Goal: Navigation & Orientation: Find specific page/section

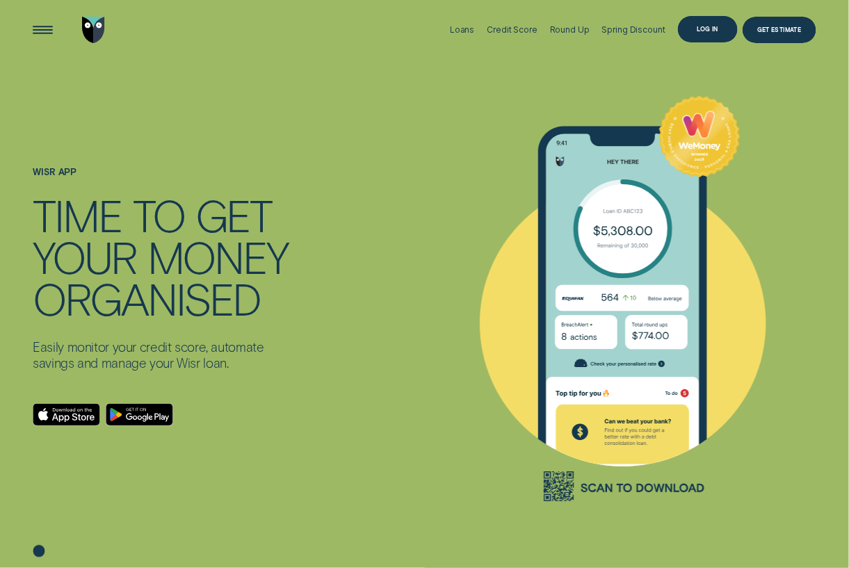
click at [716, 26] on div "Log in" at bounding box center [707, 28] width 21 height 5
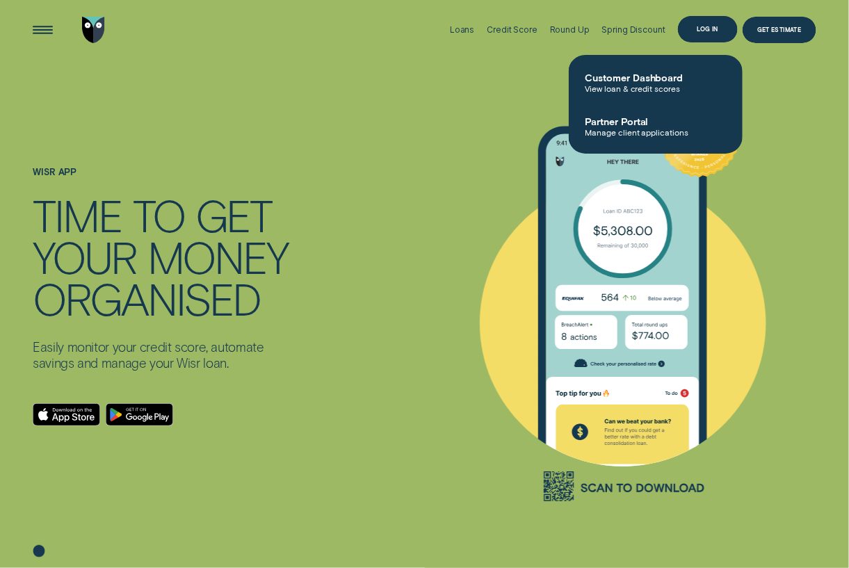
click at [703, 26] on div "Log in" at bounding box center [707, 28] width 21 height 5
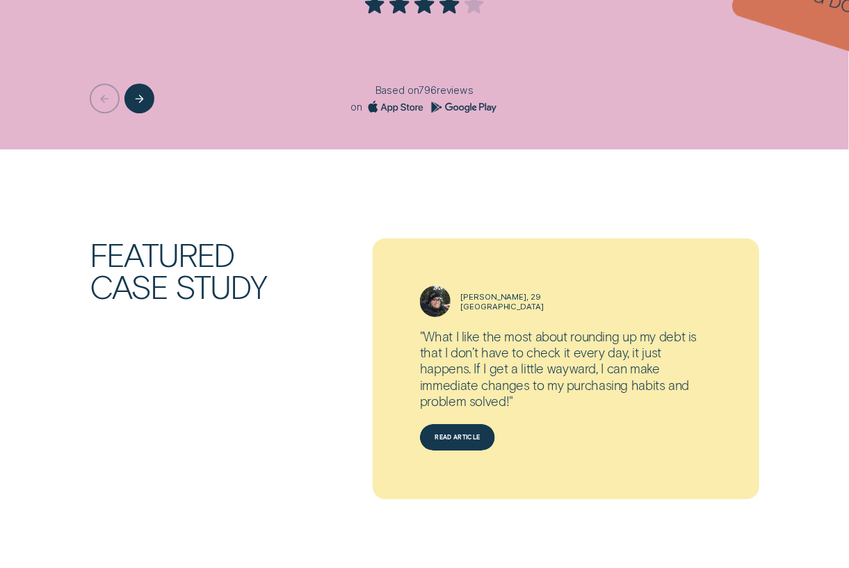
scroll to position [1599, 0]
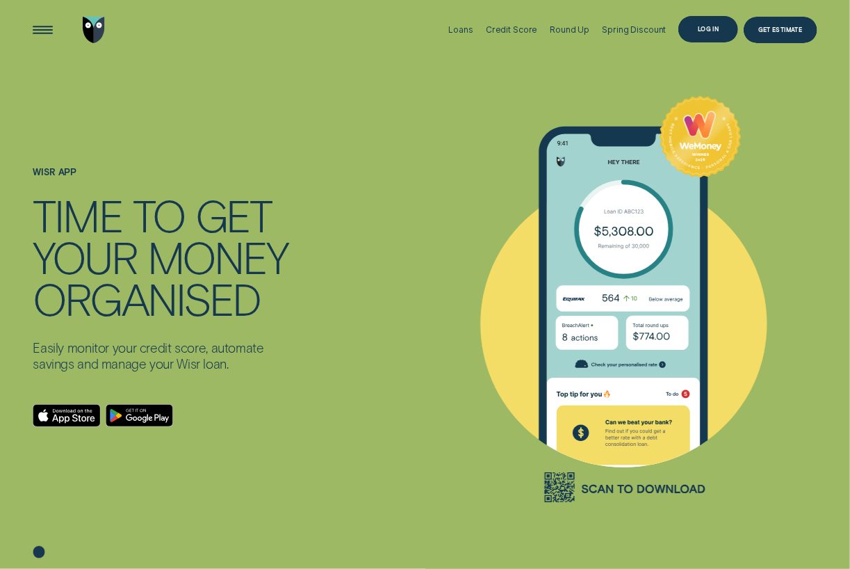
click at [704, 31] on div "Log in" at bounding box center [708, 28] width 21 height 5
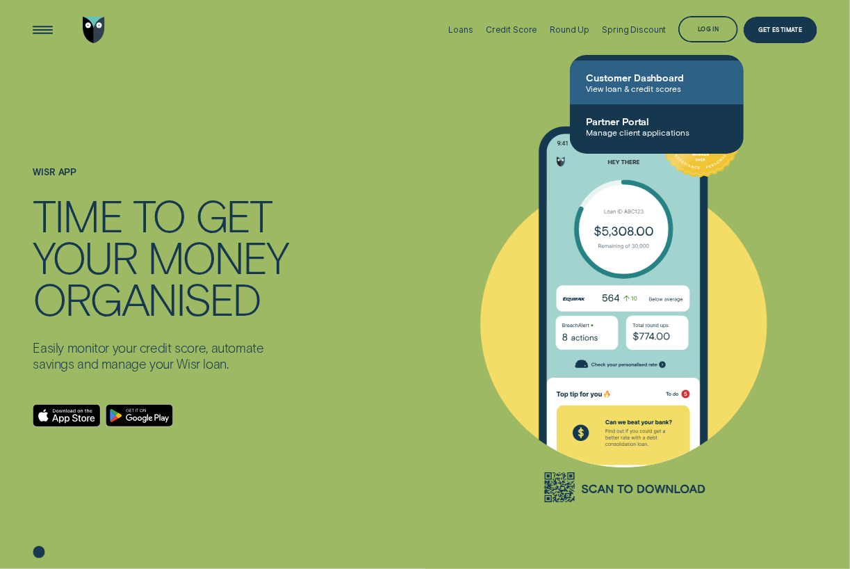
click at [670, 74] on span "Customer Dashboard" at bounding box center [657, 78] width 140 height 12
